Goal: Information Seeking & Learning: Learn about a topic

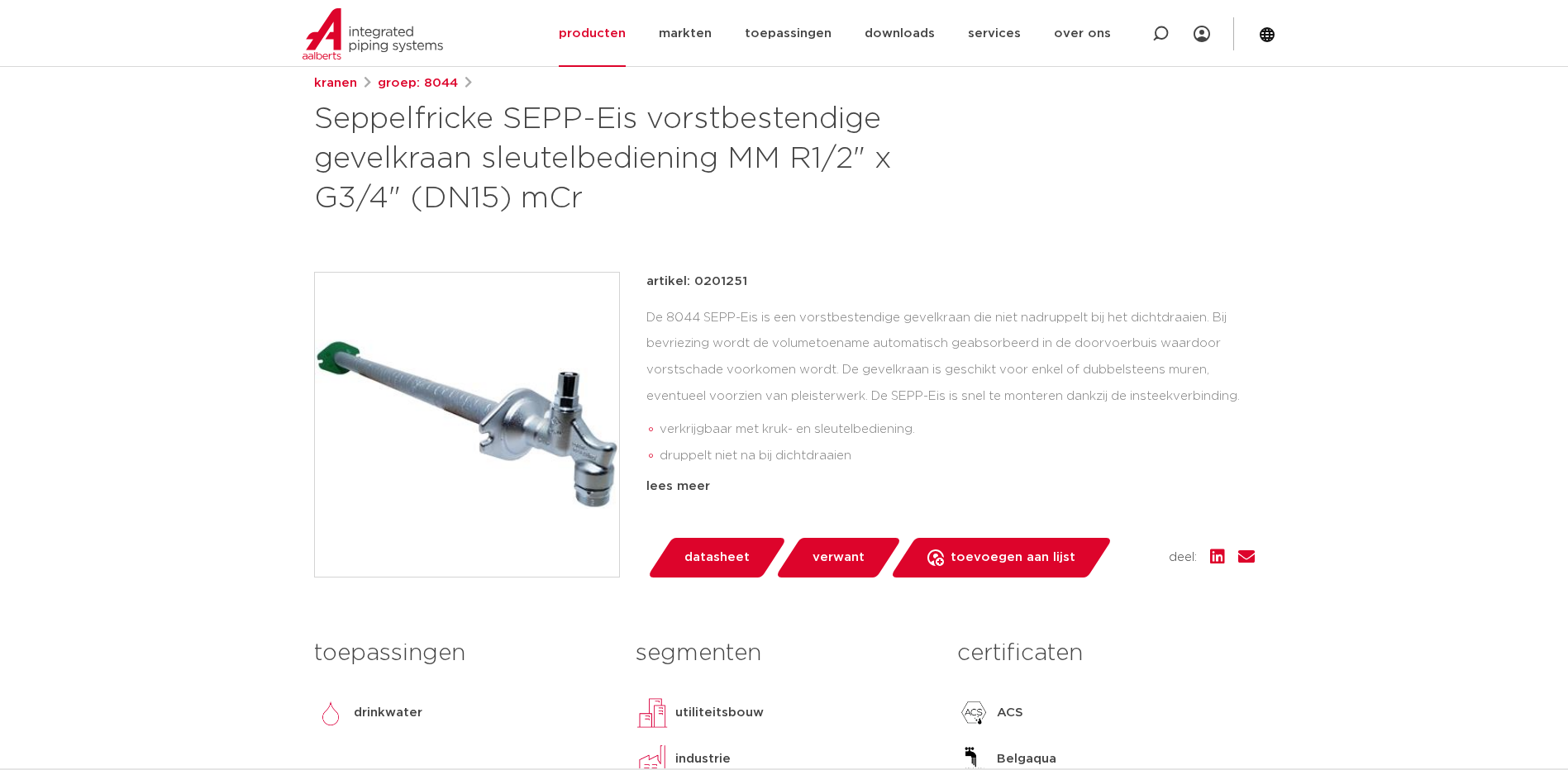
scroll to position [248, 0]
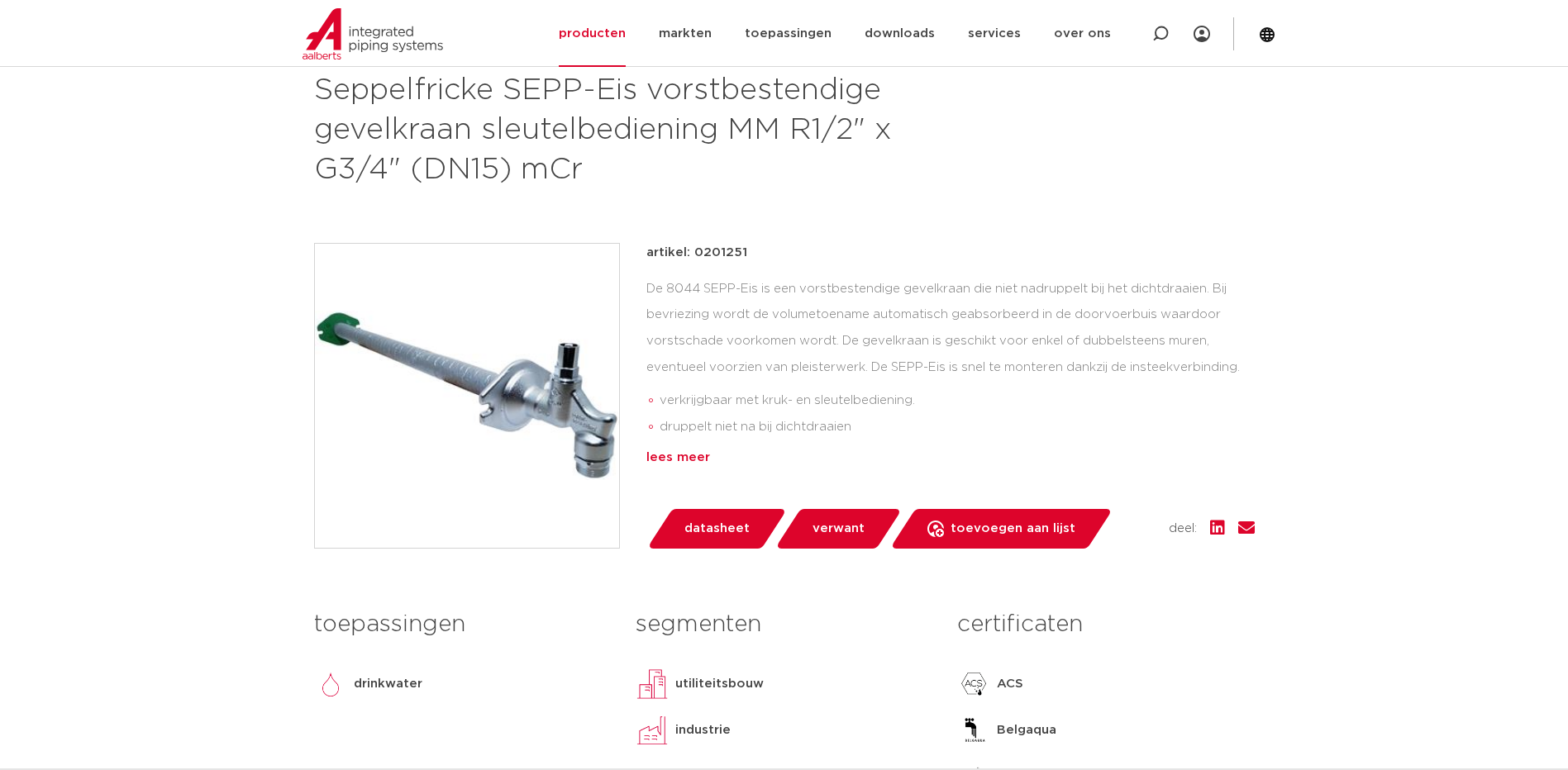
click at [684, 454] on div "lees meer" at bounding box center [950, 457] width 608 height 19
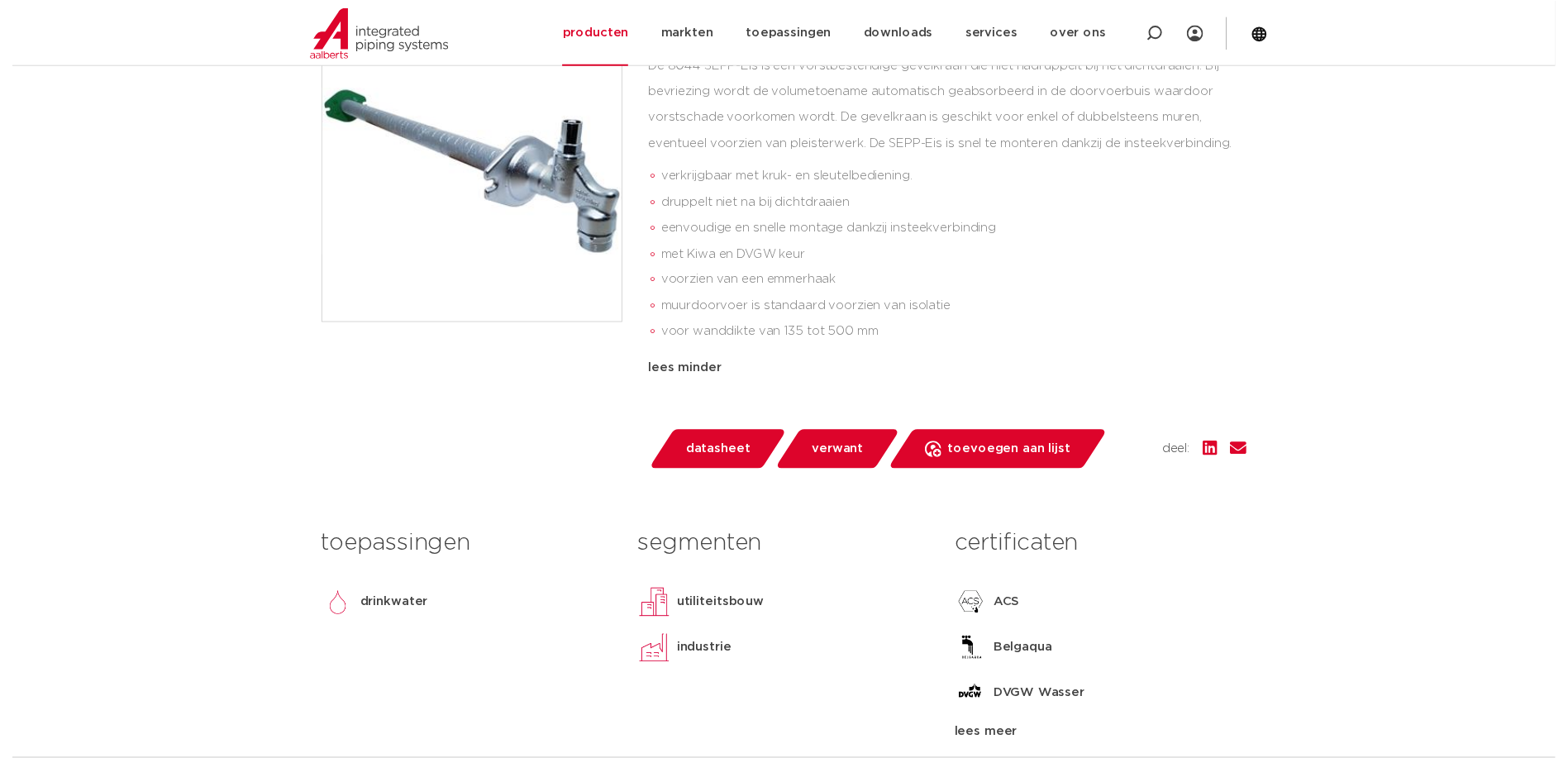
scroll to position [496, 0]
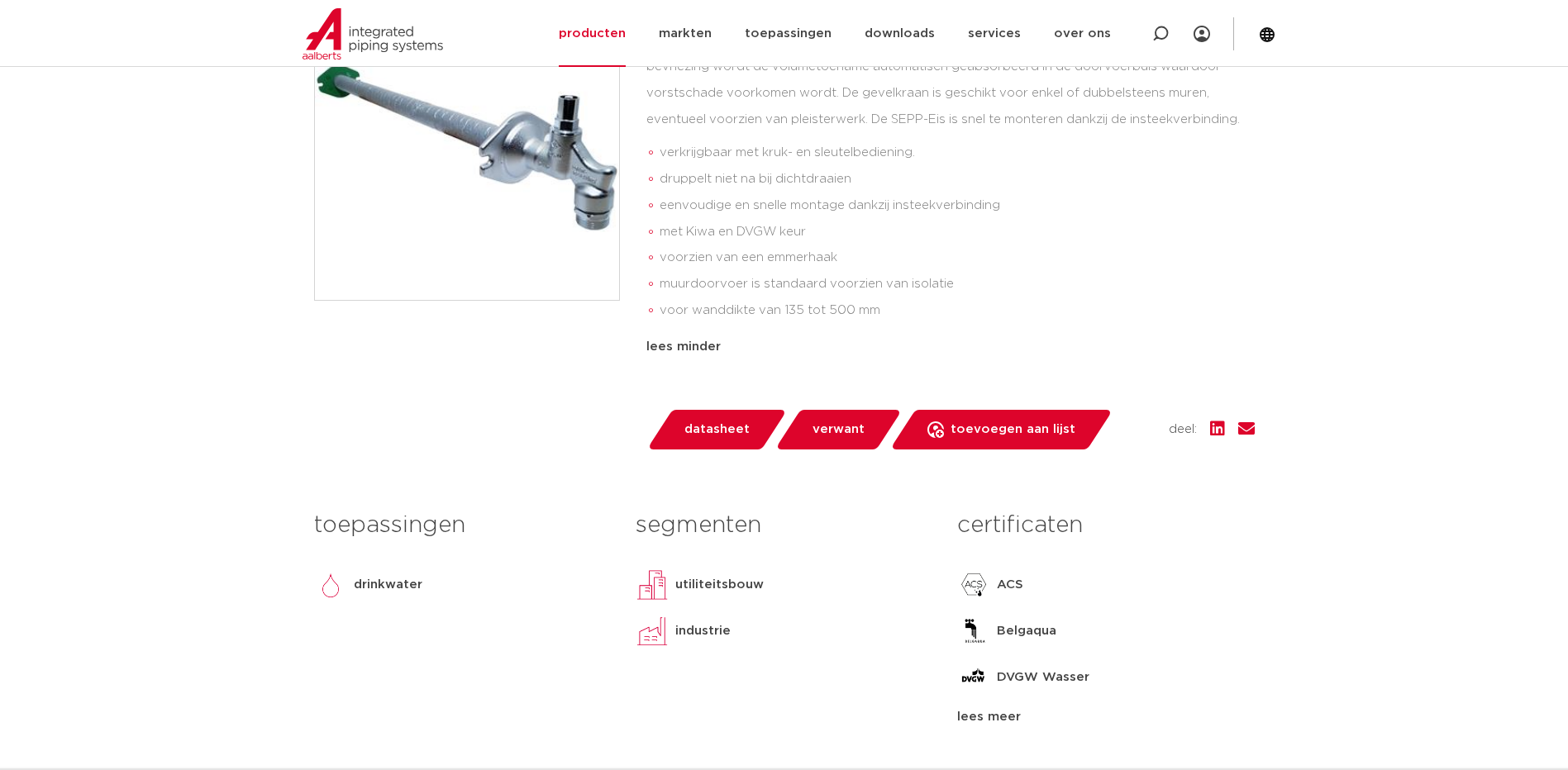
click at [739, 428] on span "datasheet" at bounding box center [716, 429] width 65 height 26
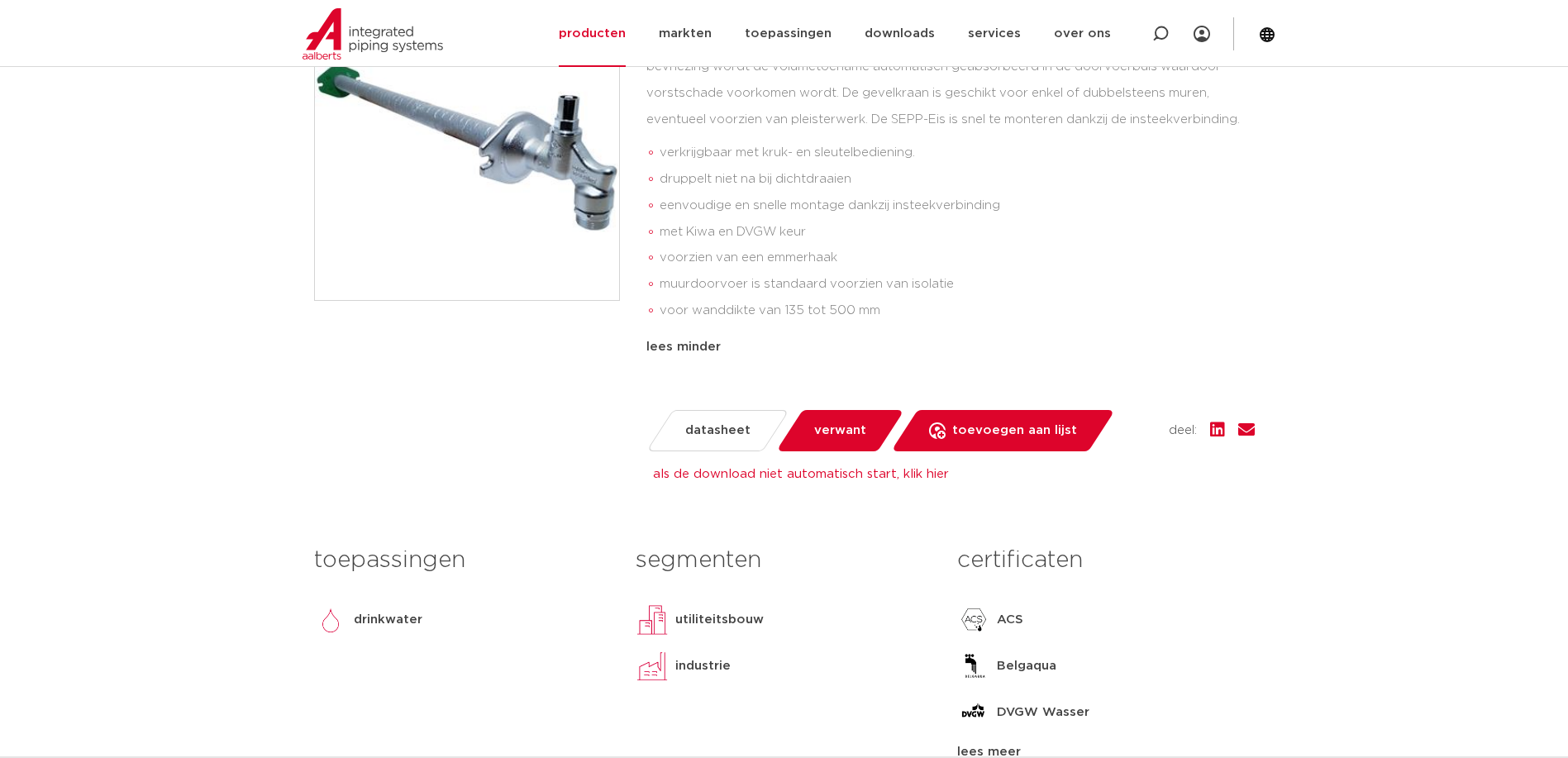
click at [851, 432] on span "verwant" at bounding box center [840, 431] width 52 height 26
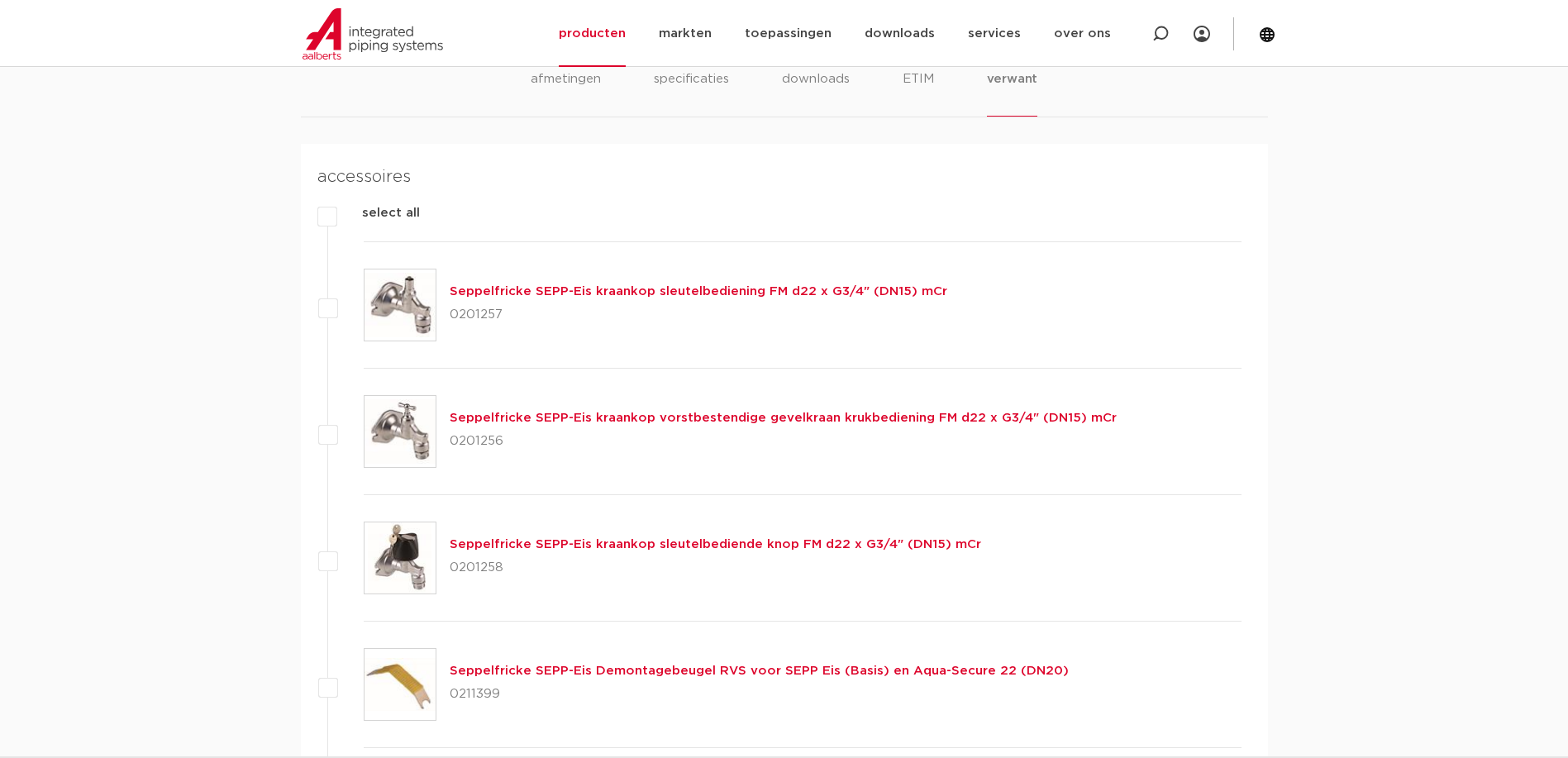
scroll to position [1297, 0]
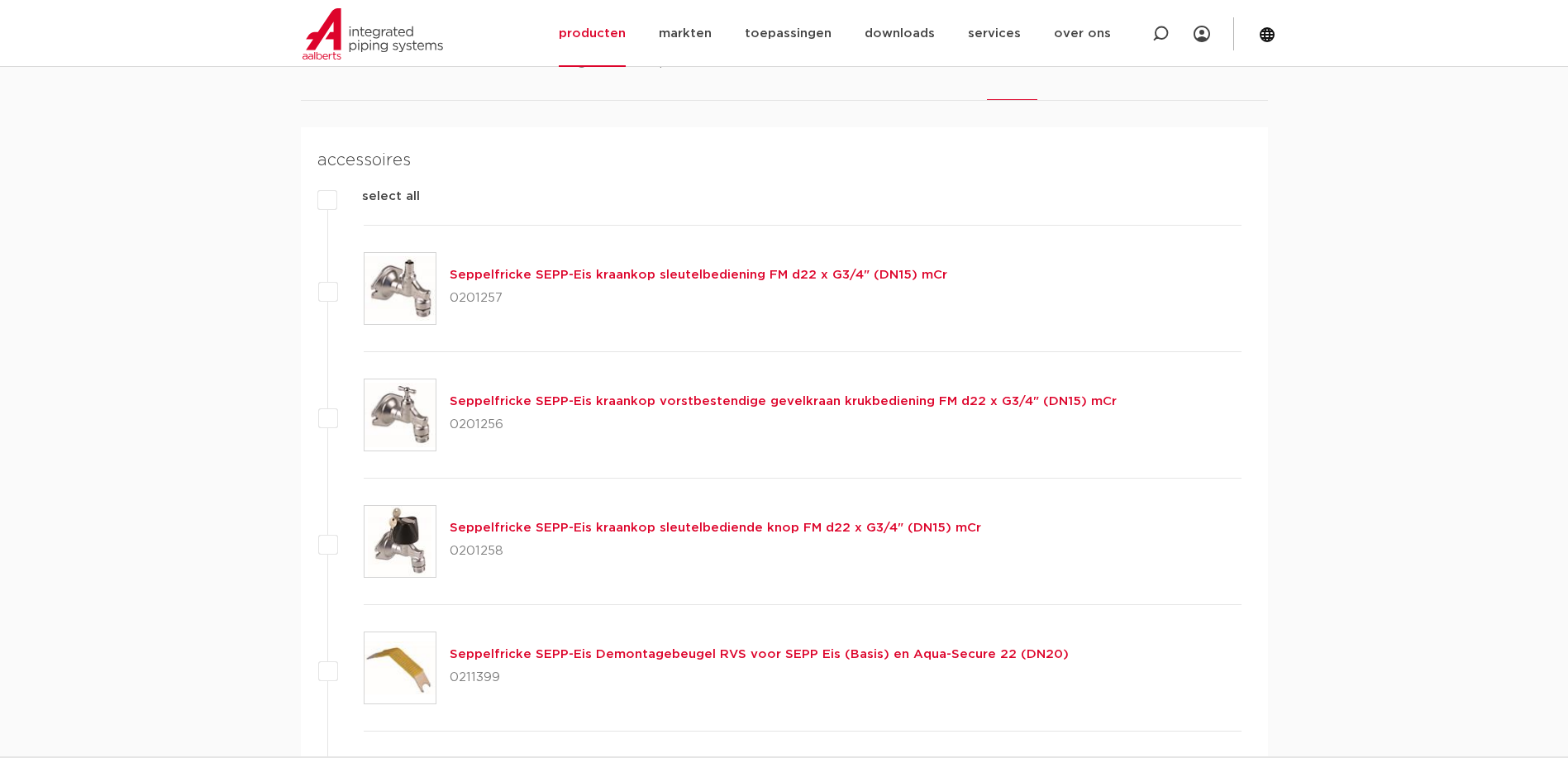
click at [471, 526] on link "Seppelfricke SEPP-Eis kraankop sleutelbediende knop FM d22 x G3/4" (DN15) mCr" at bounding box center [715, 528] width 531 height 13
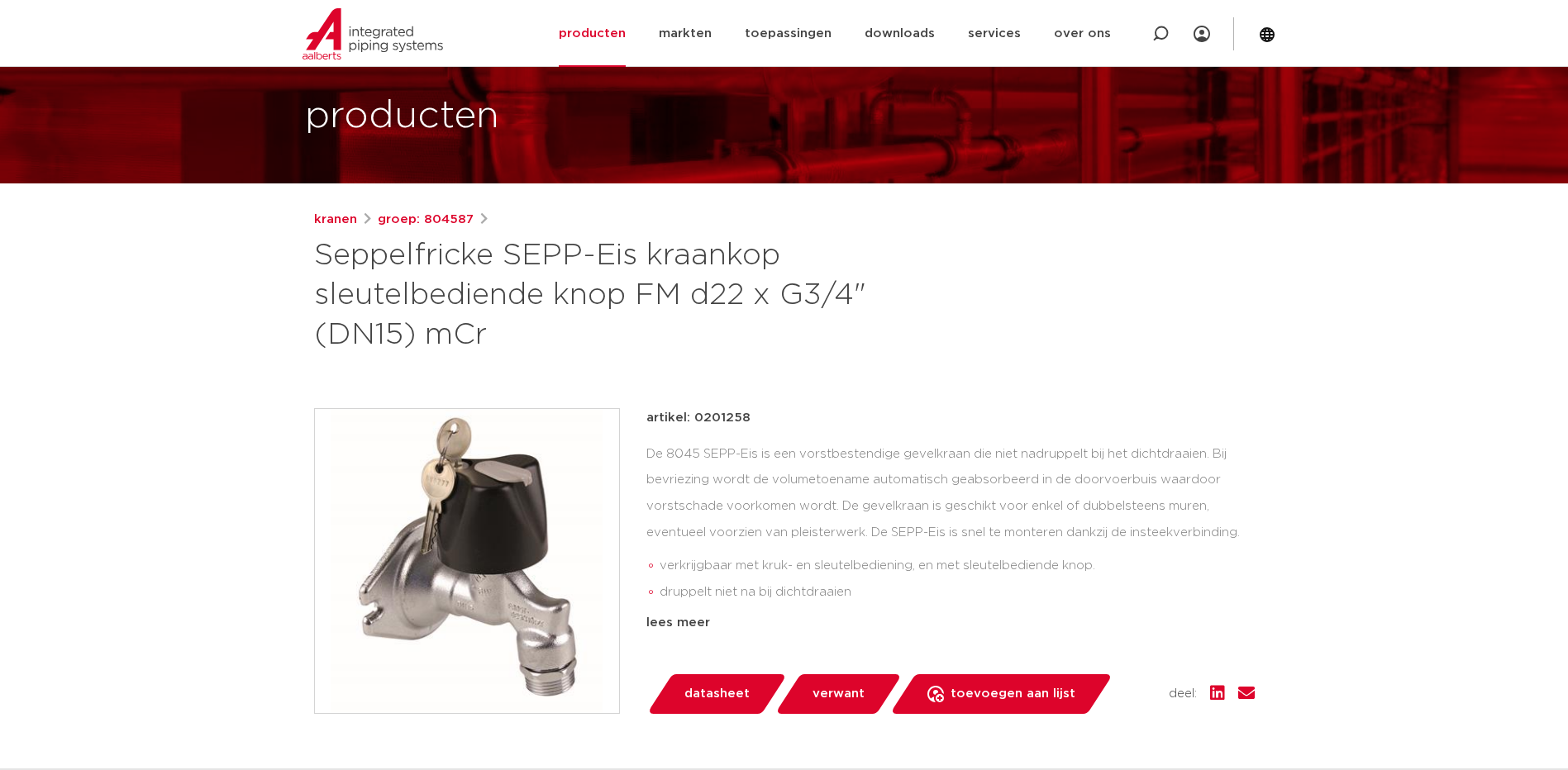
scroll to position [248, 0]
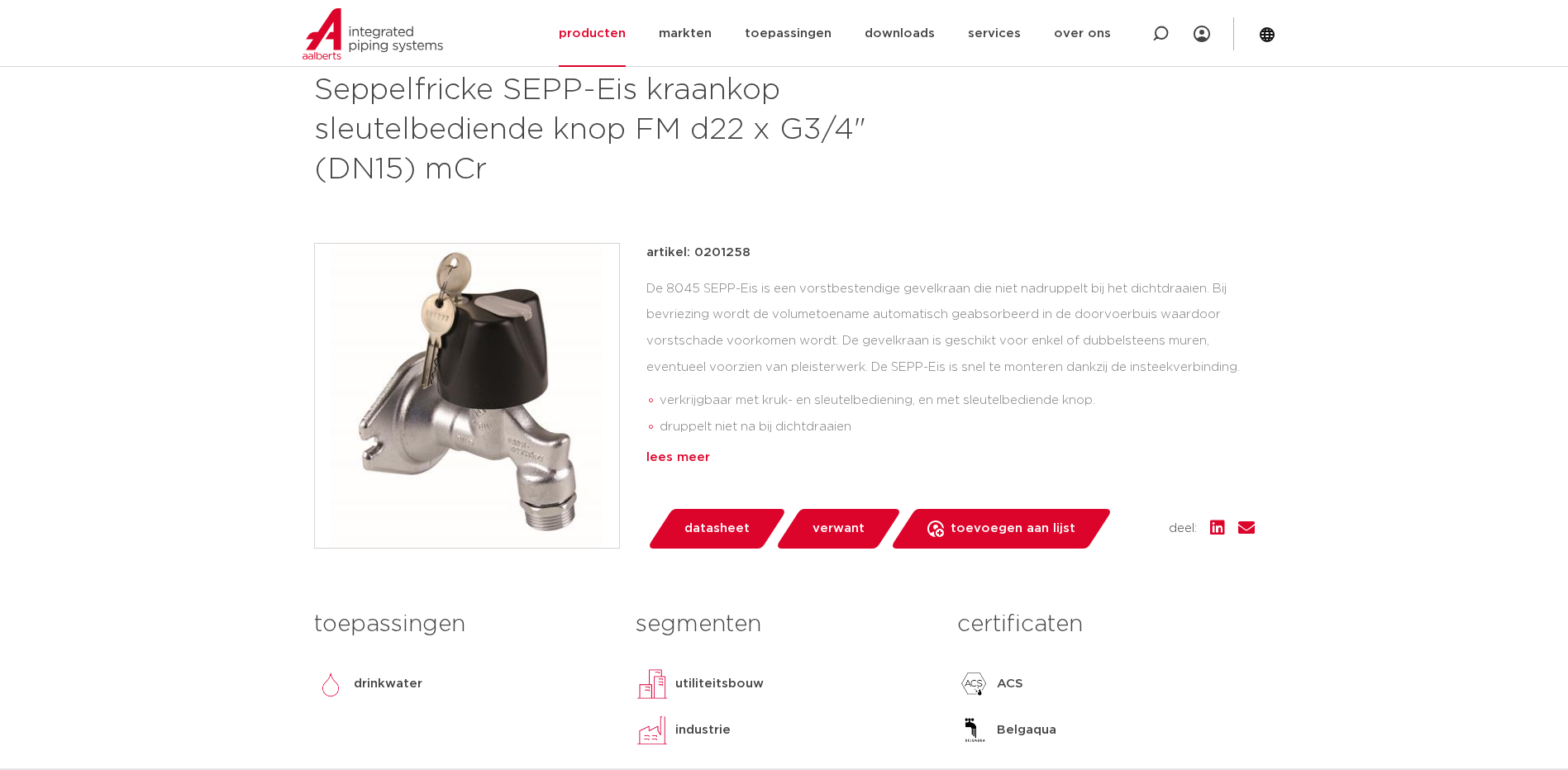
click at [672, 456] on div "lees meer" at bounding box center [950, 457] width 608 height 19
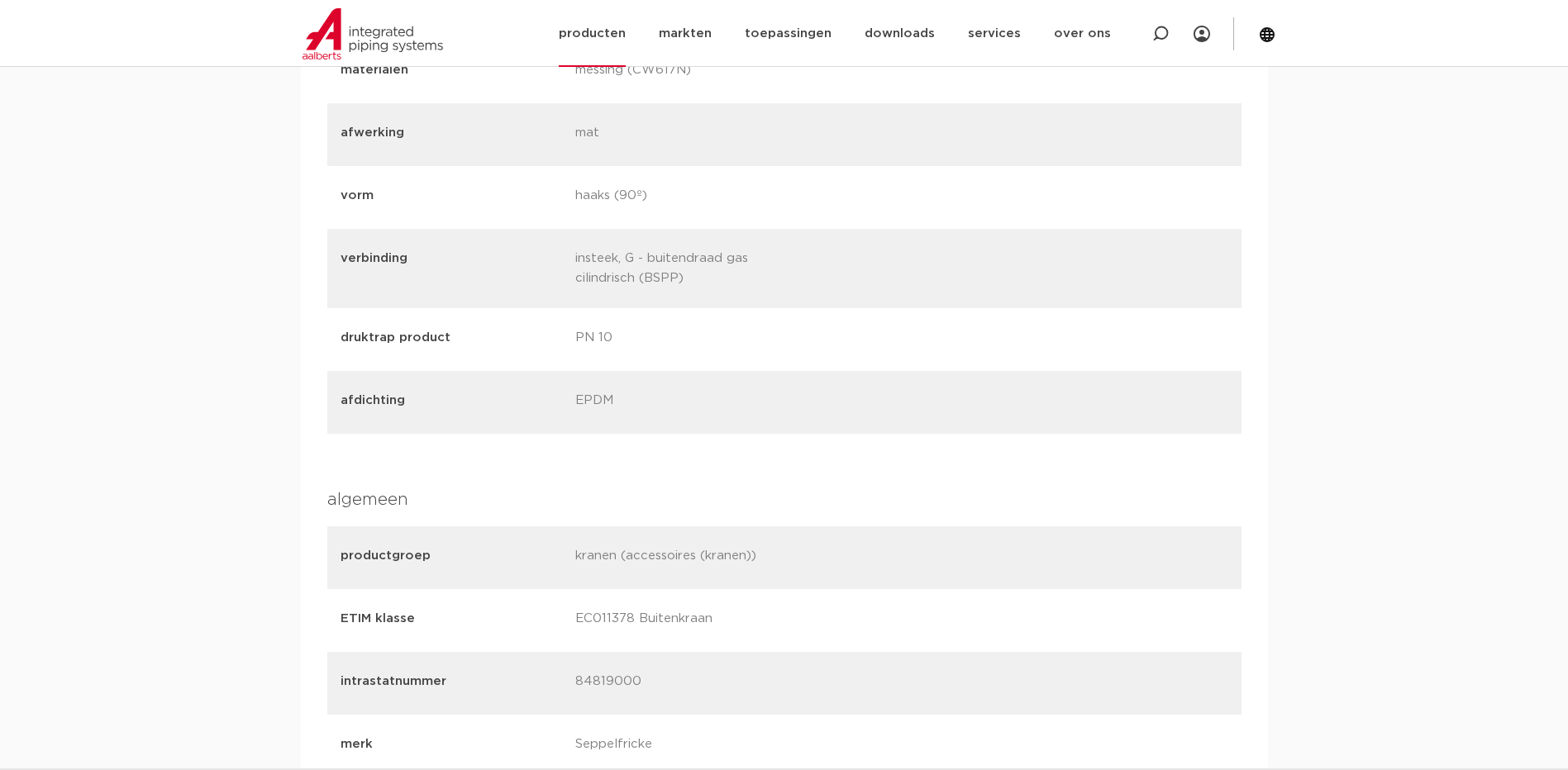
scroll to position [1064, 0]
